Goal: Task Accomplishment & Management: Complete application form

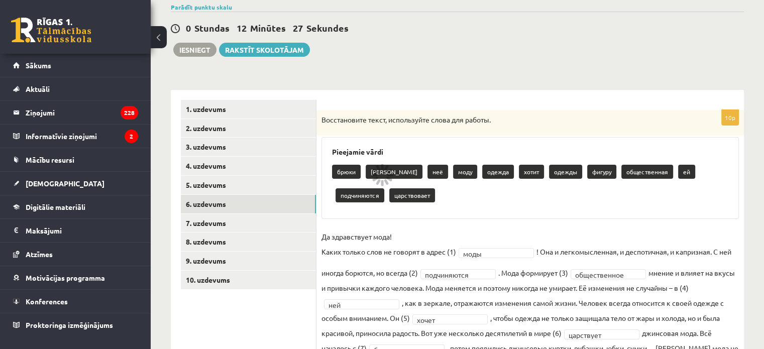
scroll to position [79, 0]
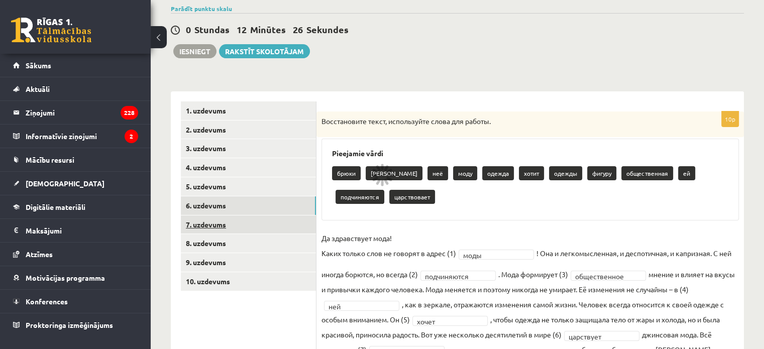
click at [297, 229] on link "7. uzdevums" at bounding box center [248, 225] width 135 height 19
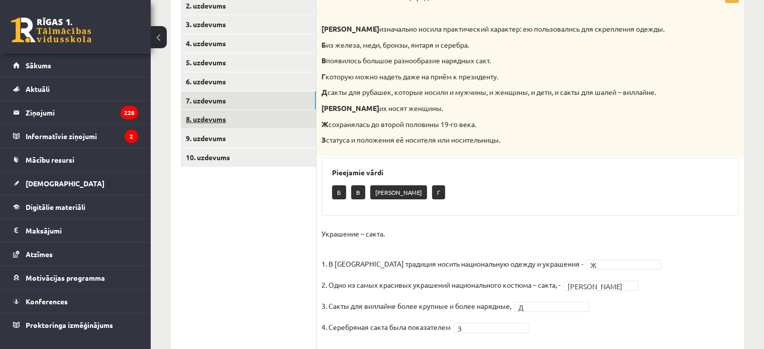
scroll to position [204, 0]
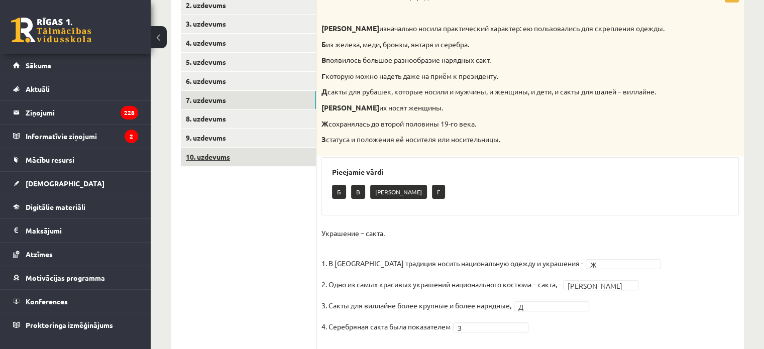
click at [297, 158] on link "10. uzdevums" at bounding box center [248, 157] width 135 height 19
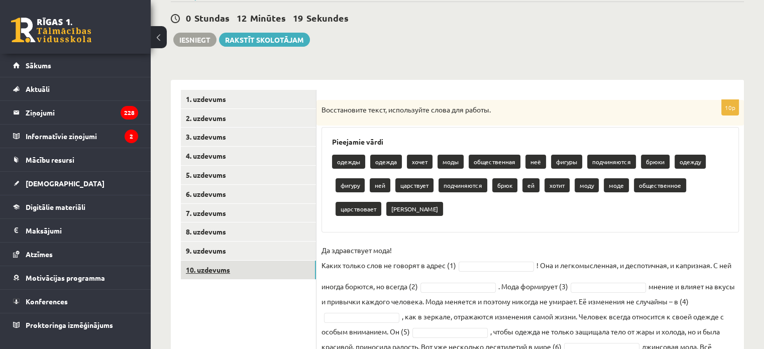
scroll to position [90, 0]
click at [266, 247] on link "9. uzdevums" at bounding box center [248, 251] width 135 height 19
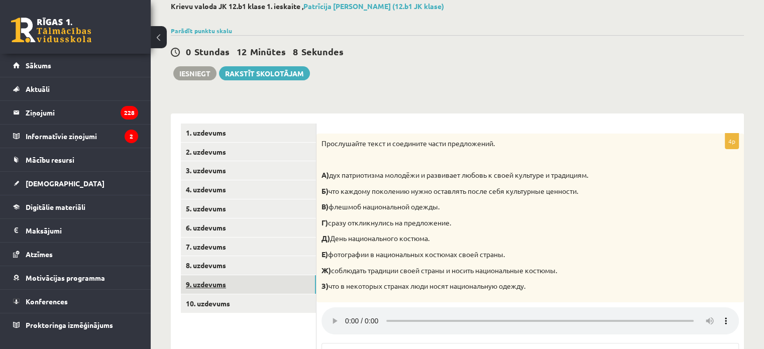
scroll to position [56, 0]
click at [261, 305] on link "10. uzdevums" at bounding box center [248, 304] width 135 height 19
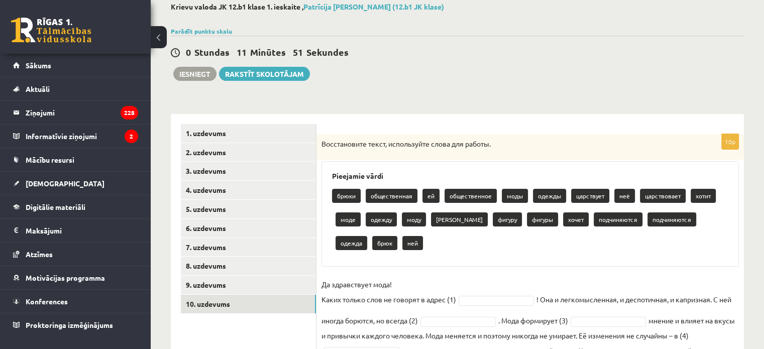
scroll to position [191, 0]
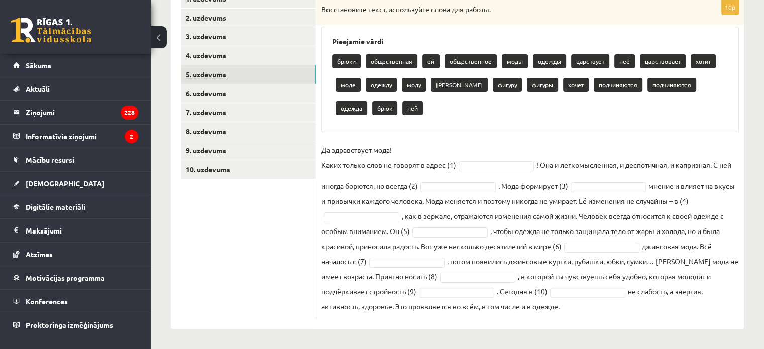
click at [303, 74] on link "5. uzdevums" at bounding box center [248, 74] width 135 height 19
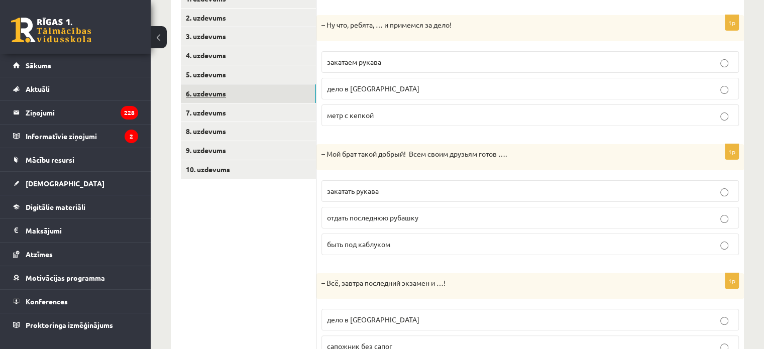
click at [298, 89] on link "6. uzdevums" at bounding box center [248, 93] width 135 height 19
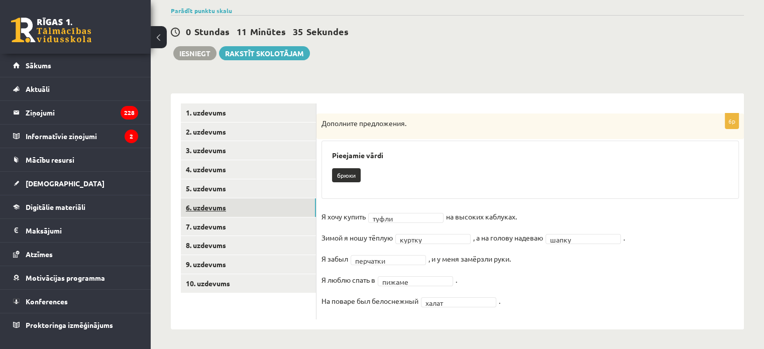
scroll to position [76, 0]
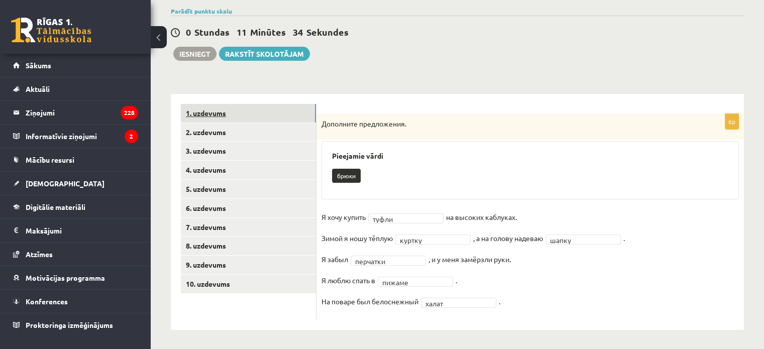
click at [271, 117] on link "1. uzdevums" at bounding box center [248, 113] width 135 height 19
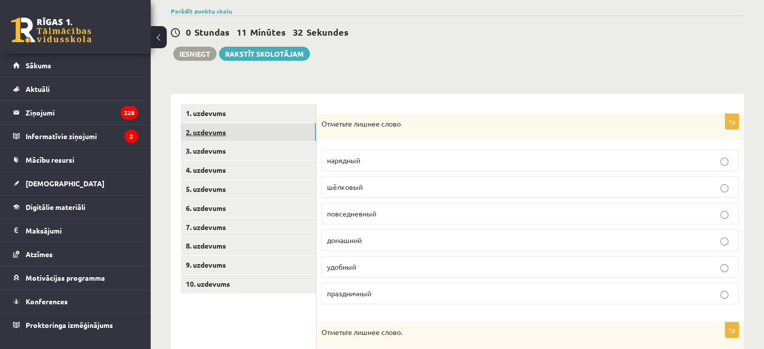
click at [270, 133] on link "2. uzdevums" at bounding box center [248, 132] width 135 height 19
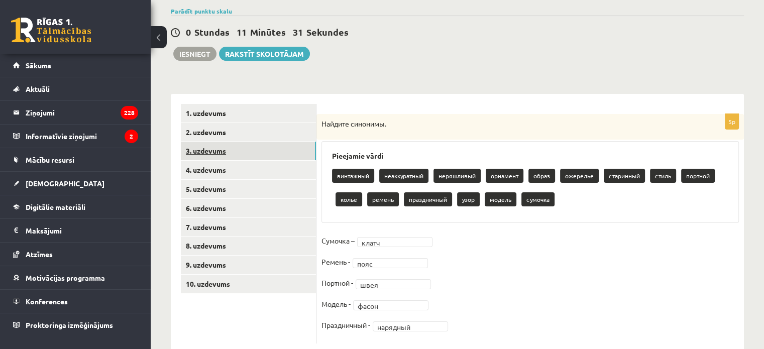
click at [270, 147] on link "3. uzdevums" at bounding box center [248, 151] width 135 height 19
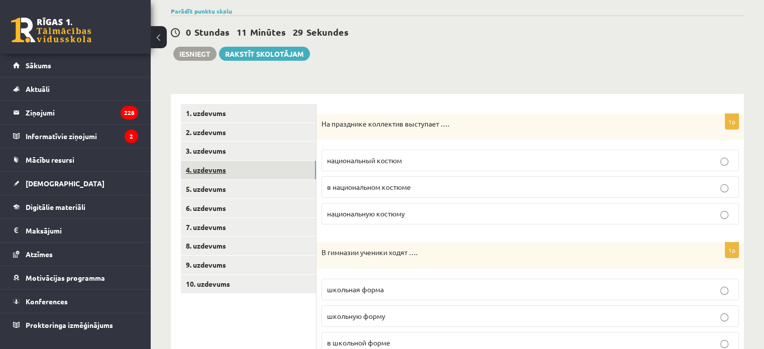
click at [274, 168] on link "4. uzdevums" at bounding box center [248, 170] width 135 height 19
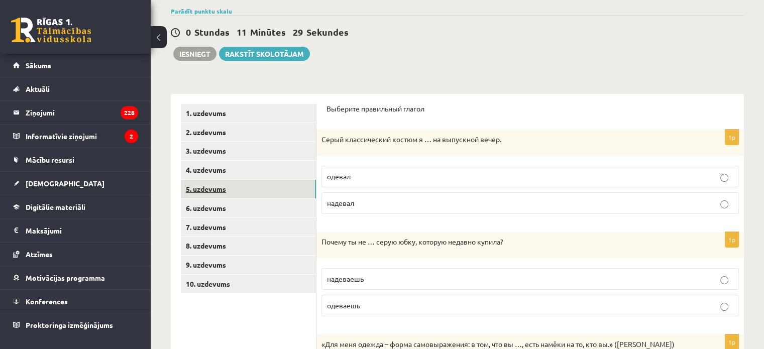
click at [271, 185] on link "5. uzdevums" at bounding box center [248, 189] width 135 height 19
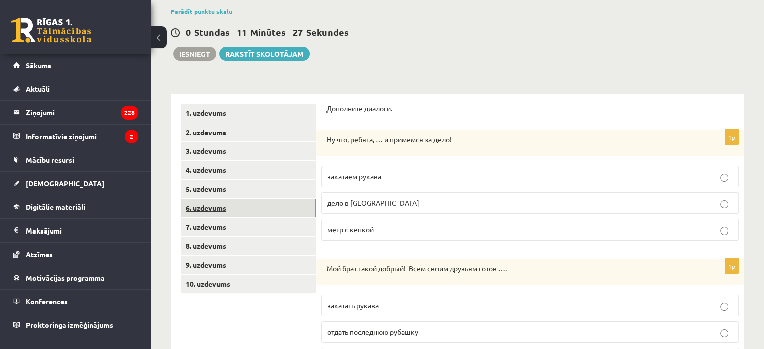
click at [267, 207] on link "6. uzdevums" at bounding box center [248, 208] width 135 height 19
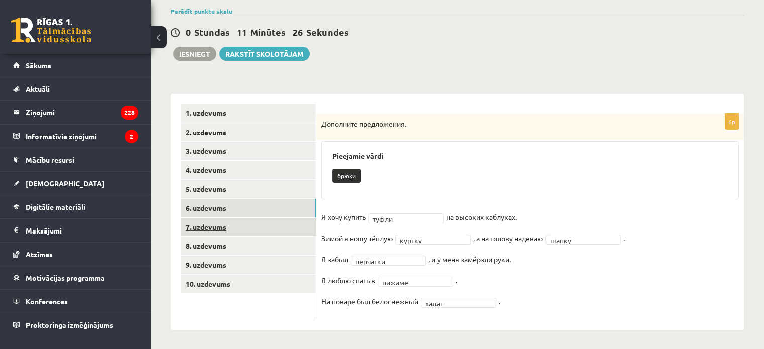
click at [268, 222] on link "7. uzdevums" at bounding box center [248, 227] width 135 height 19
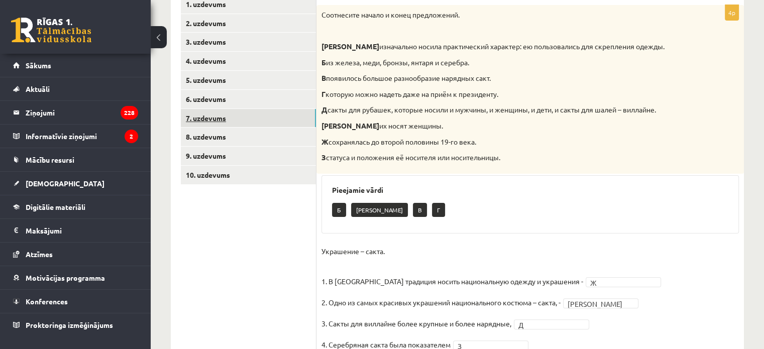
scroll to position [210, 0]
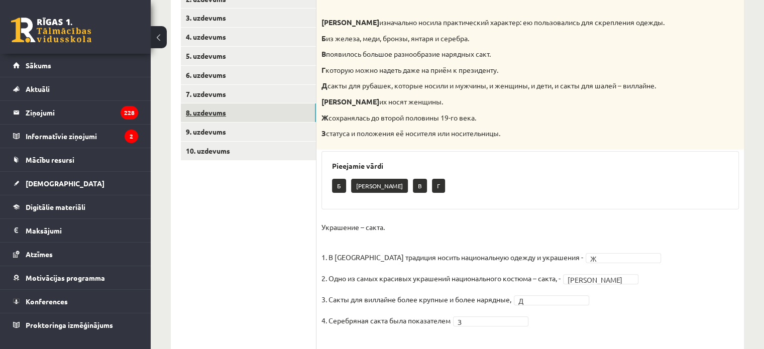
click at [282, 114] on link "8. uzdevums" at bounding box center [248, 113] width 135 height 19
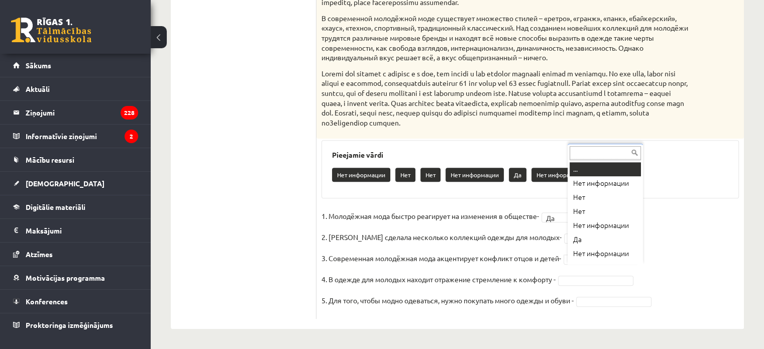
scroll to position [12, 0]
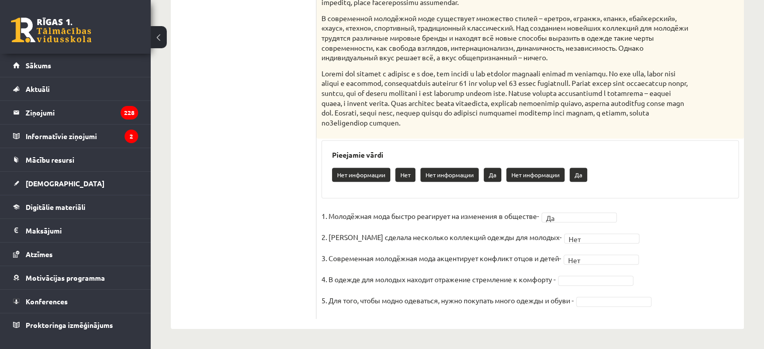
click at [577, 285] on fieldset "1. Молодёжная мода быстро реагирует на изменения в обществе- Да ** 2. [PERSON_N…" at bounding box center [531, 262] width 418 height 106
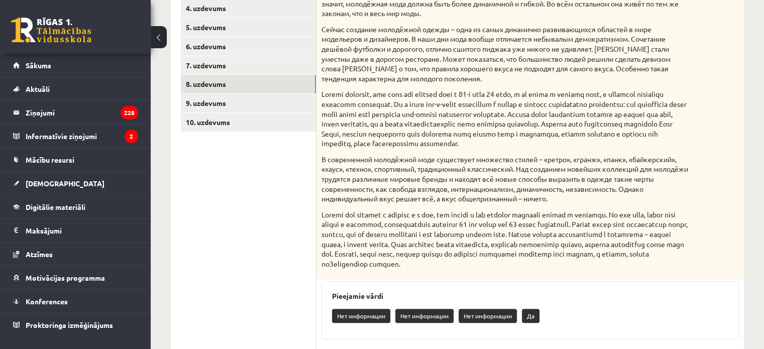
scroll to position [238, 0]
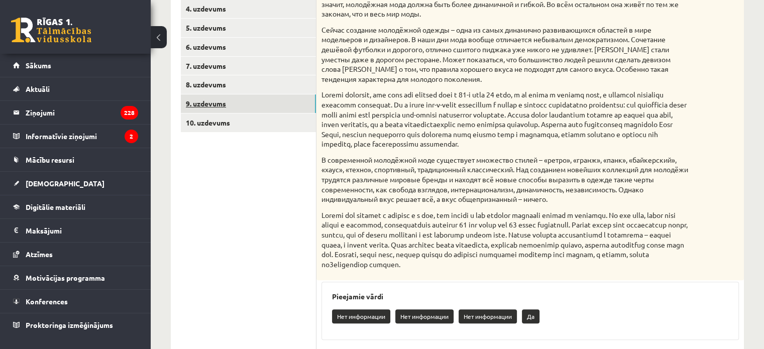
click at [248, 108] on link "9. uzdevums" at bounding box center [248, 103] width 135 height 19
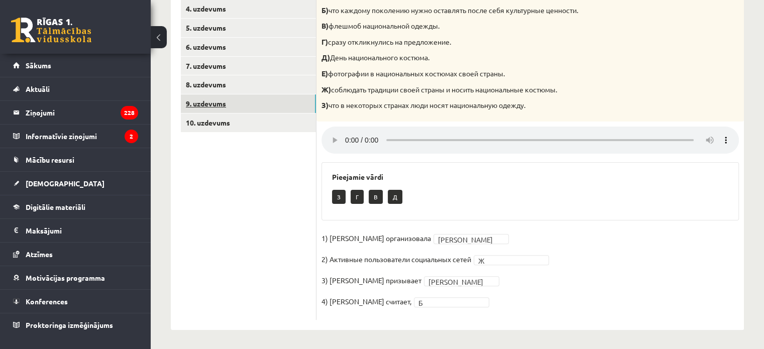
scroll to position [239, 0]
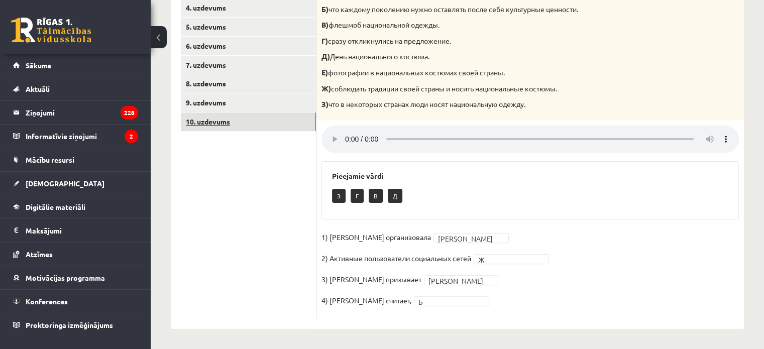
click at [247, 124] on link "10. uzdevums" at bounding box center [248, 122] width 135 height 19
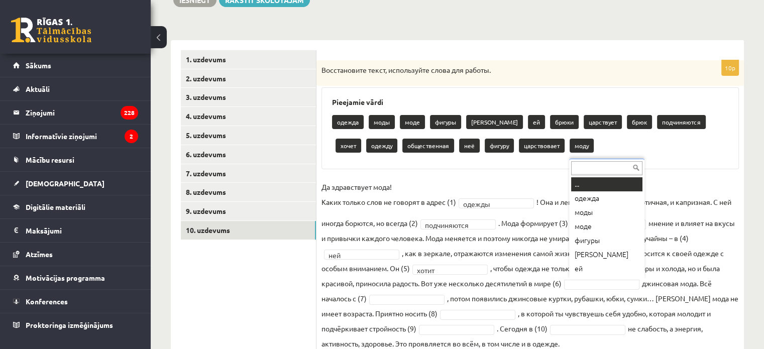
scroll to position [12, 0]
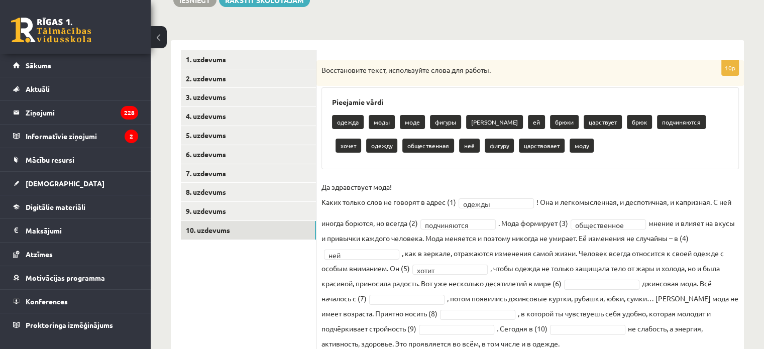
click at [591, 276] on fieldset "**********" at bounding box center [531, 265] width 418 height 172
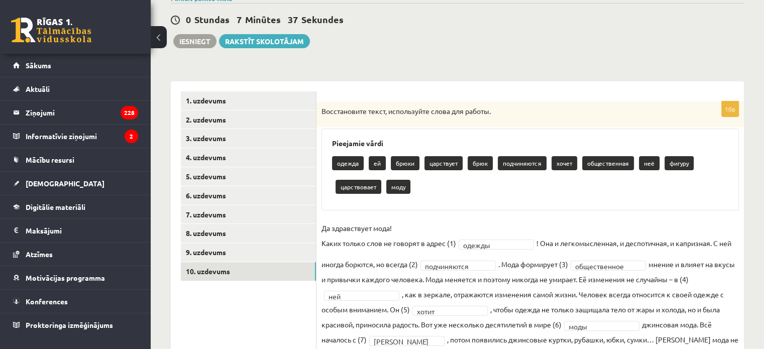
scroll to position [90, 0]
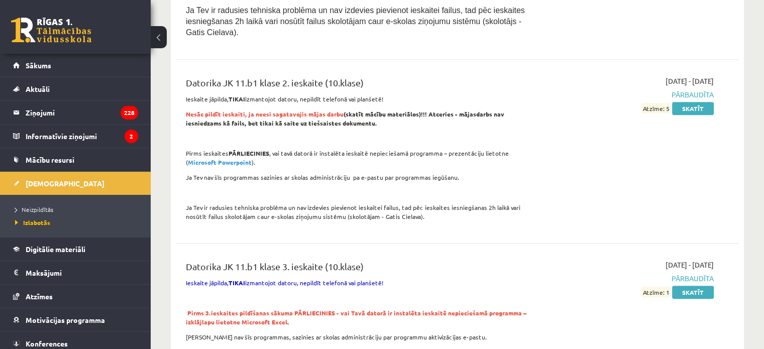
scroll to position [597, 0]
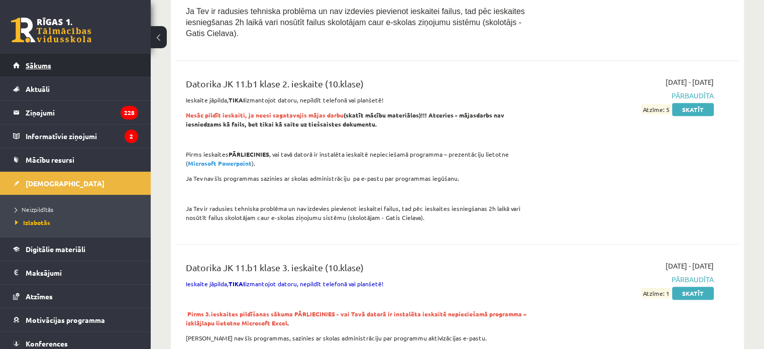
click at [121, 63] on link "Sākums" at bounding box center [75, 65] width 125 height 23
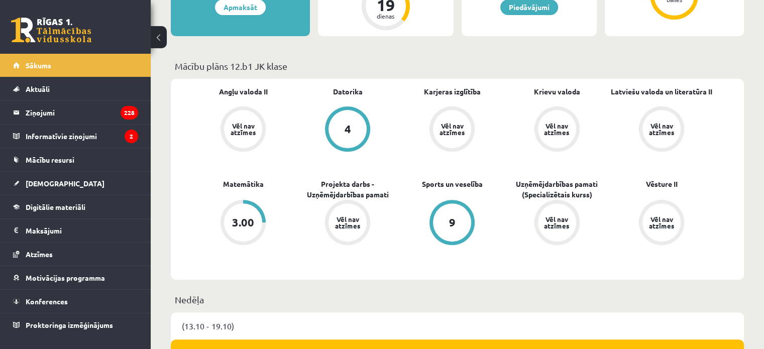
scroll to position [312, 0]
